Goal: Transaction & Acquisition: Purchase product/service

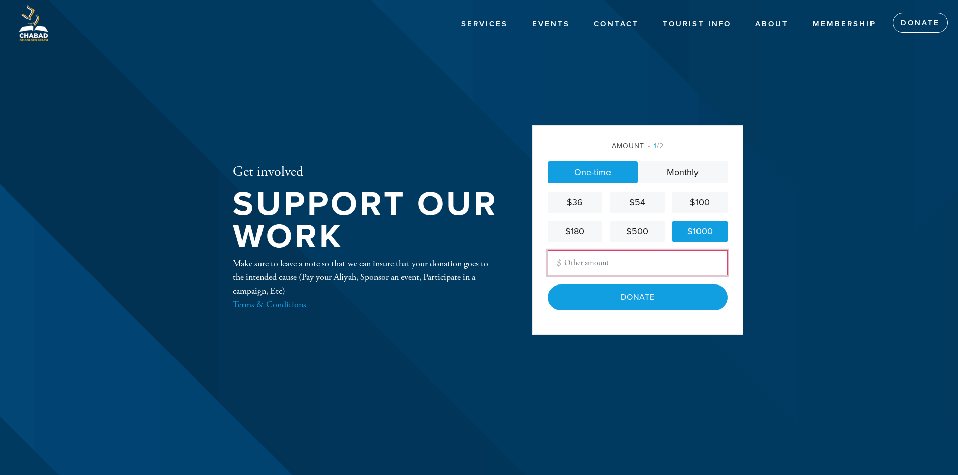
click at [603, 262] on input "Other Amount" at bounding box center [638, 262] width 180 height 25
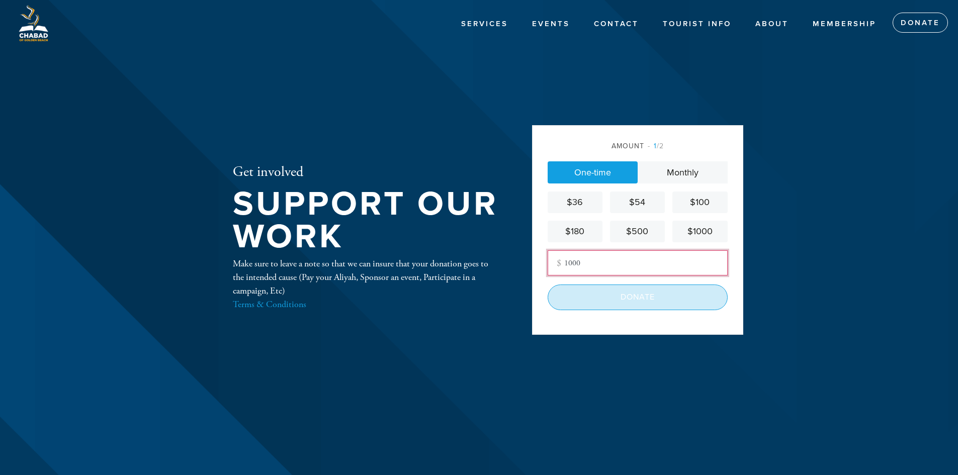
type input "1000"
click at [584, 298] on input "Donate" at bounding box center [638, 297] width 180 height 25
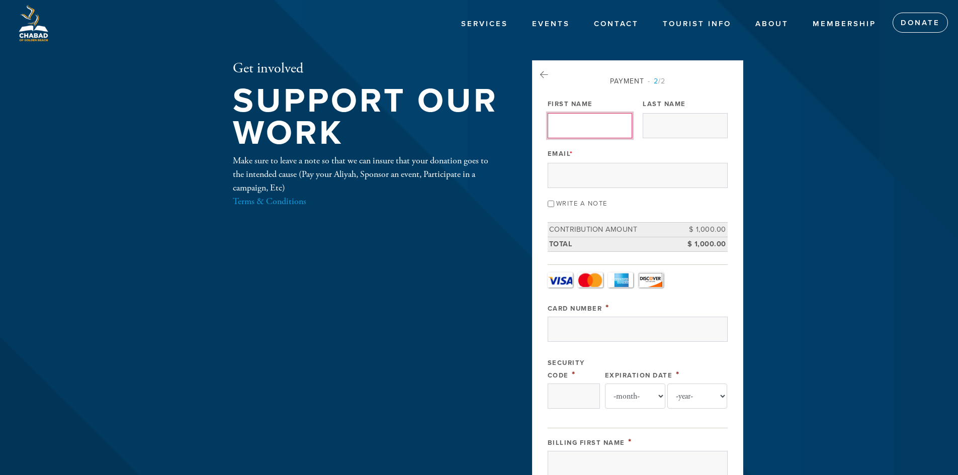
click at [576, 128] on input "First Name" at bounding box center [590, 125] width 84 height 25
type input "simon"
type input "baturov"
click at [575, 181] on input "Email *" at bounding box center [638, 175] width 180 height 25
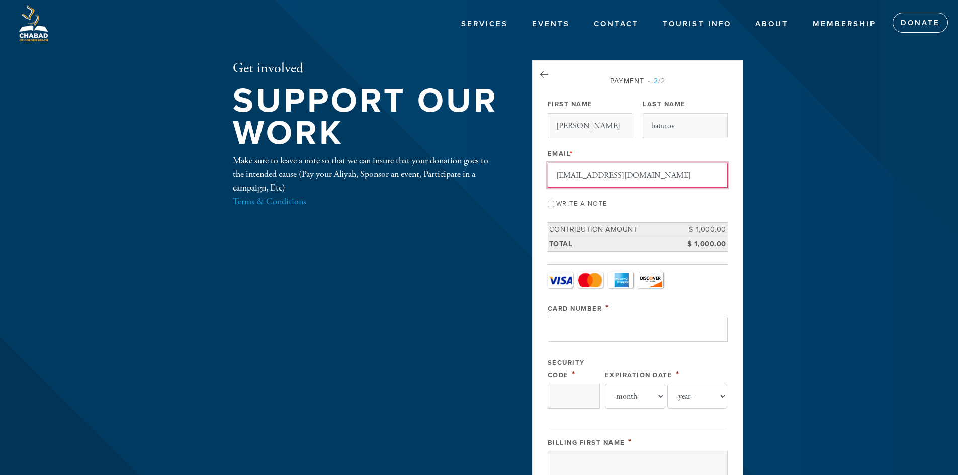
type input "simonbaturov35@gmail.com"
click at [578, 330] on input "Card Number" at bounding box center [638, 329] width 180 height 25
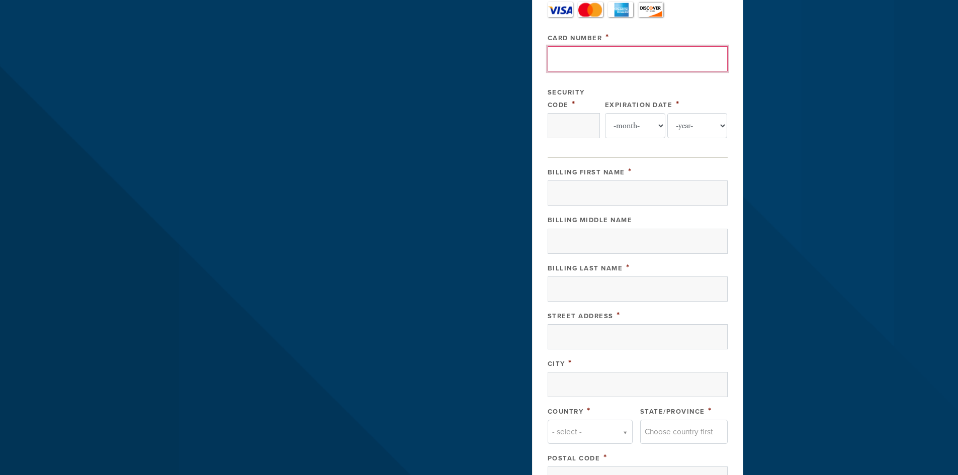
scroll to position [151, 0]
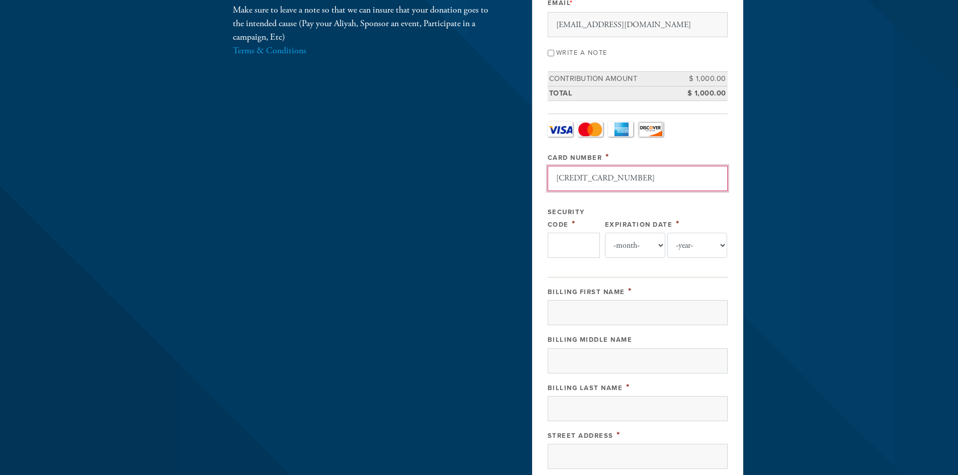
type input "4246315344566235"
click at [571, 248] on input "Security Code" at bounding box center [574, 245] width 52 height 25
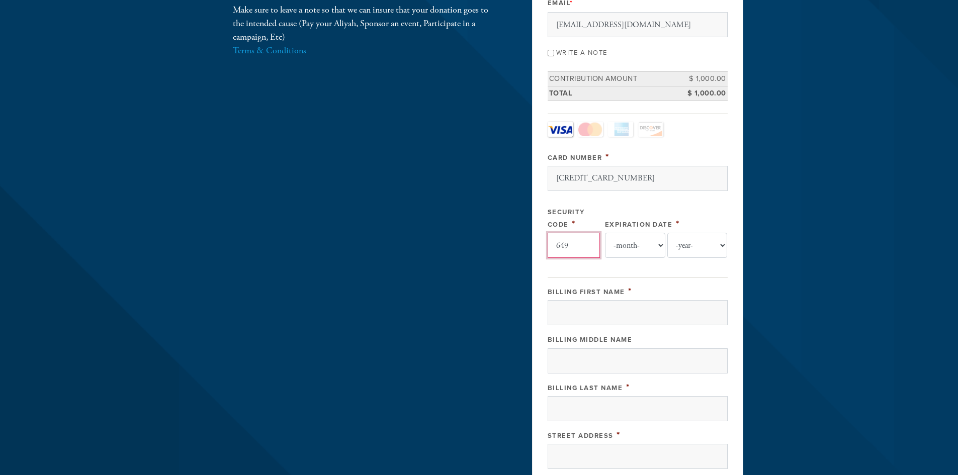
type input "649"
click at [641, 248] on select "-month- 01 02 03 04 05 06 07 08 09 10 11 12" at bounding box center [635, 245] width 60 height 25
select select "9"
click at [605, 233] on select "-month- 01 02 03 04 05 06 07 08 09 10 11 12" at bounding box center [635, 245] width 60 height 25
click at [707, 238] on select "-year- 2025 2026 2027 2028 2029 2030 2031 2032 2033 2034 2035" at bounding box center [697, 245] width 60 height 25
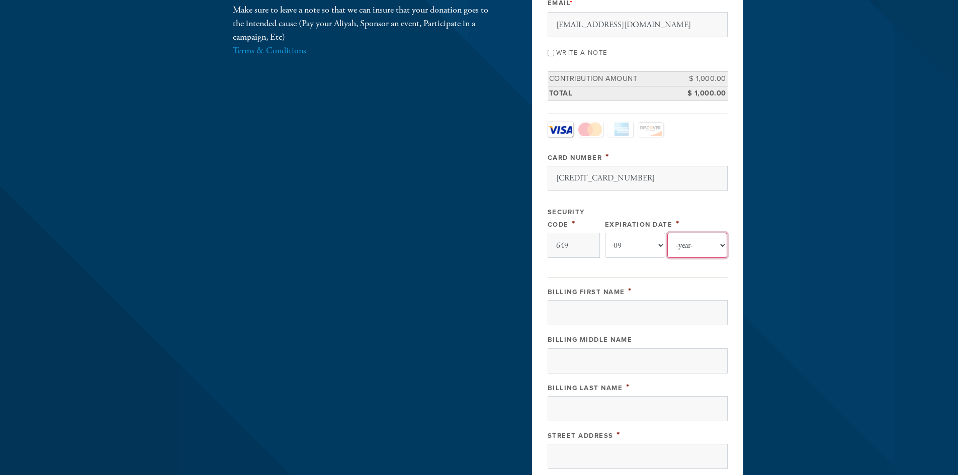
select select "2027"
click at [667, 233] on select "-year- 2025 2026 2027 2028 2029 2030 2031 2032 2033 2034 2035" at bounding box center [697, 245] width 60 height 25
click at [580, 311] on input "Billing First Name" at bounding box center [638, 312] width 180 height 25
type input "4"
type input "simon"
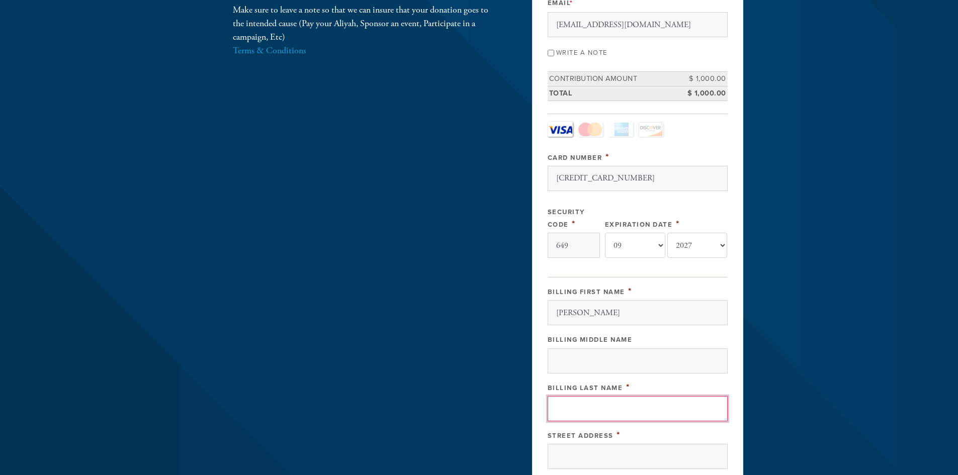
click at [577, 414] on input "Billing Last Name" at bounding box center [638, 408] width 180 height 25
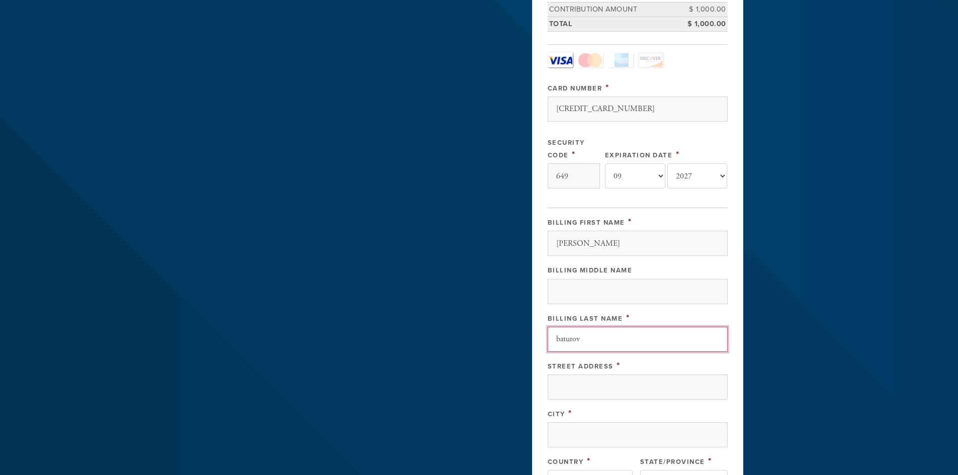
scroll to position [251, 0]
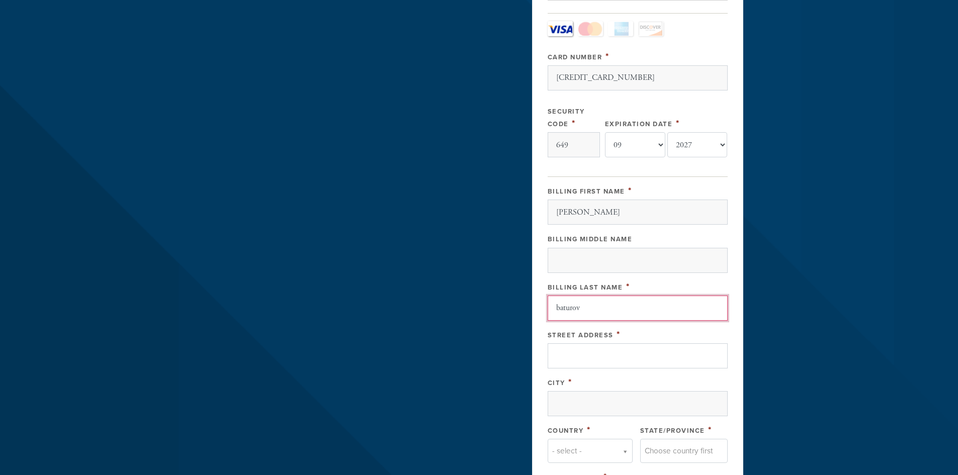
type input "baturov"
click at [590, 354] on input "Street Address" at bounding box center [638, 356] width 180 height 25
type input "11717 Guy R Brewer Blvd"
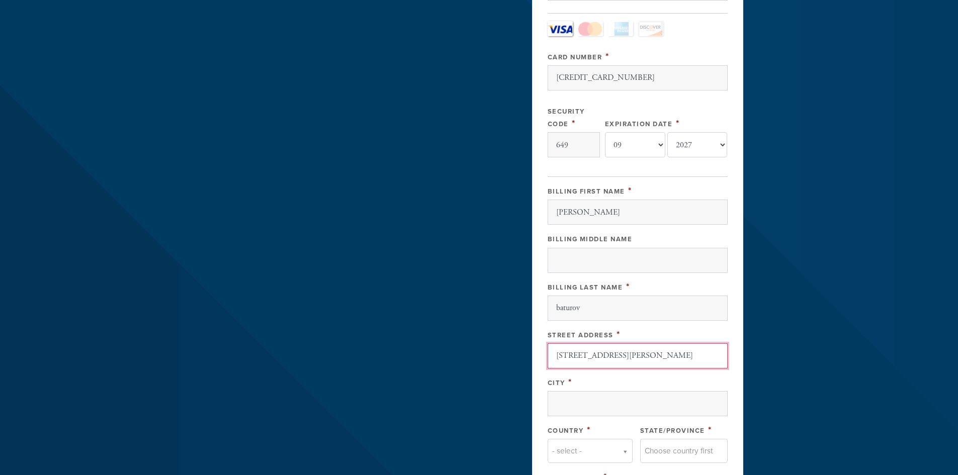
type input "jamaica"
type input "11434"
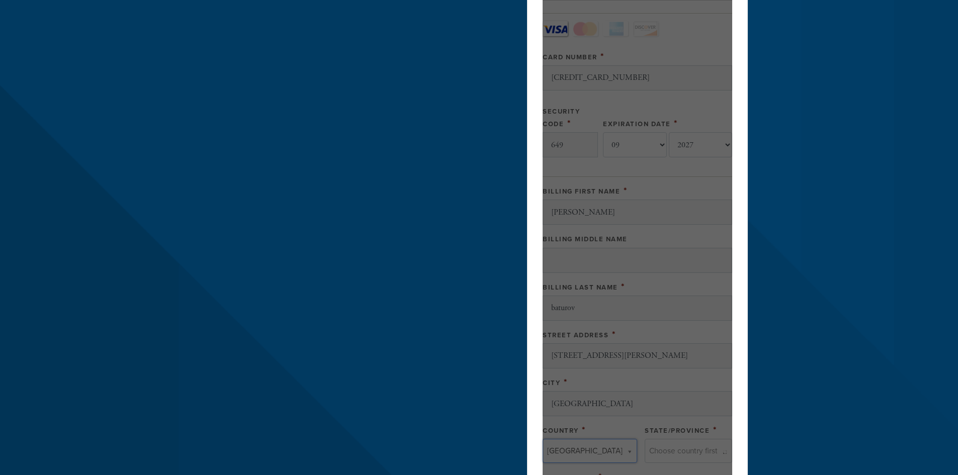
type input "United States"
type input "NY"
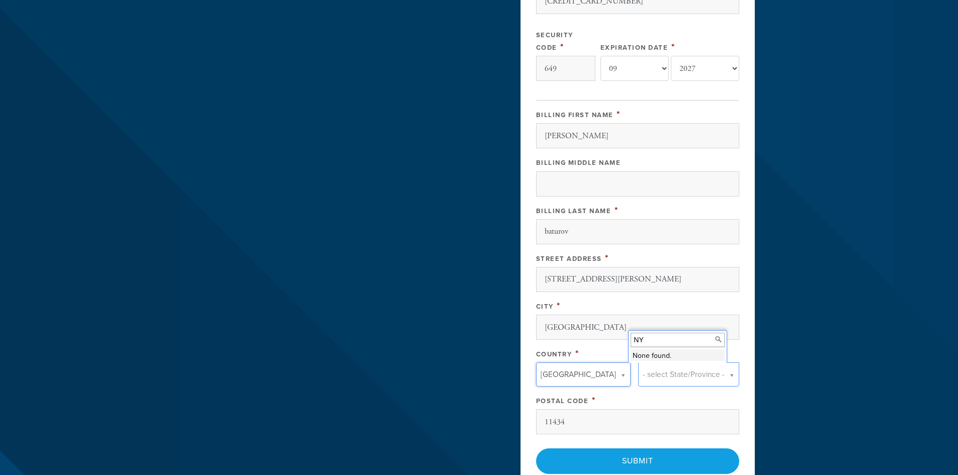
scroll to position [352, 0]
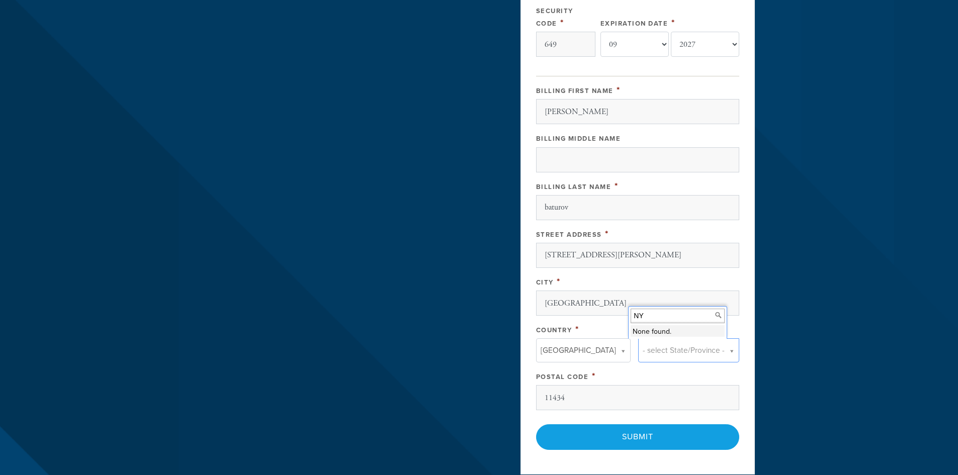
click at [652, 316] on input "NY" at bounding box center [678, 316] width 94 height 15
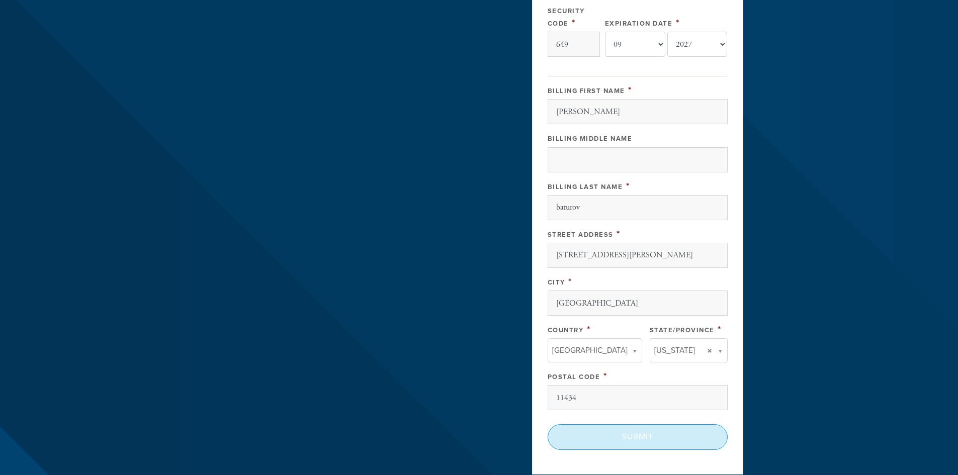
click at [607, 435] on input "Submit" at bounding box center [638, 436] width 180 height 25
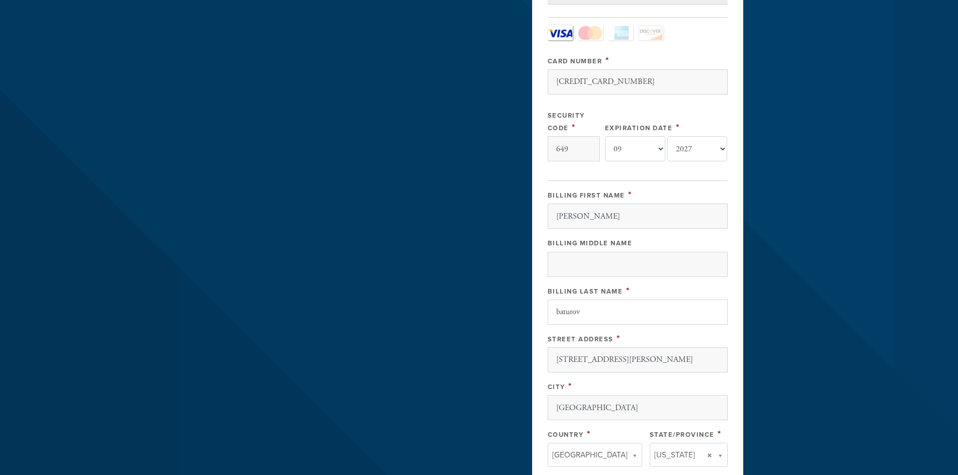
scroll to position [101, 0]
